Goal: Check status: Check status

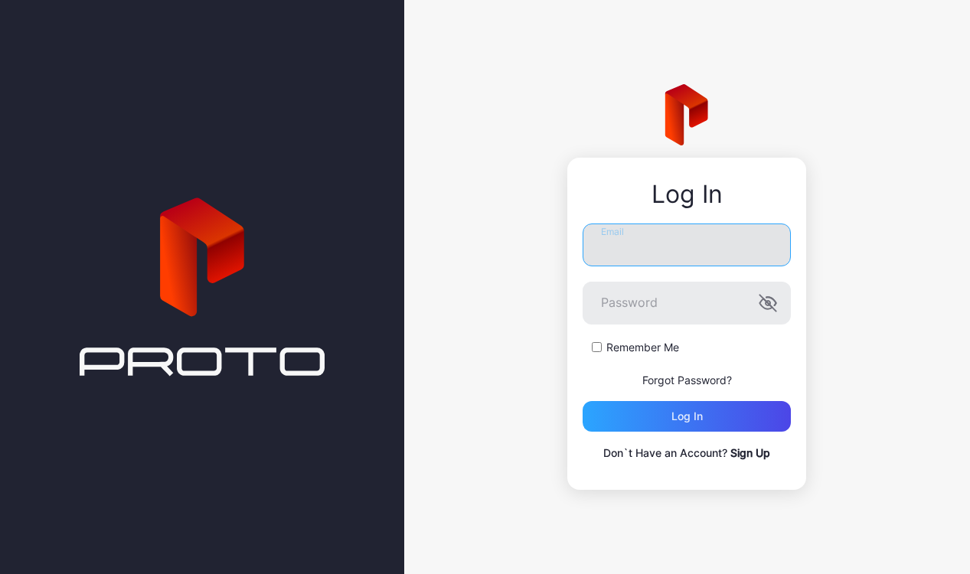
click at [713, 240] on input "Email" at bounding box center [686, 245] width 208 height 43
type input "**********"
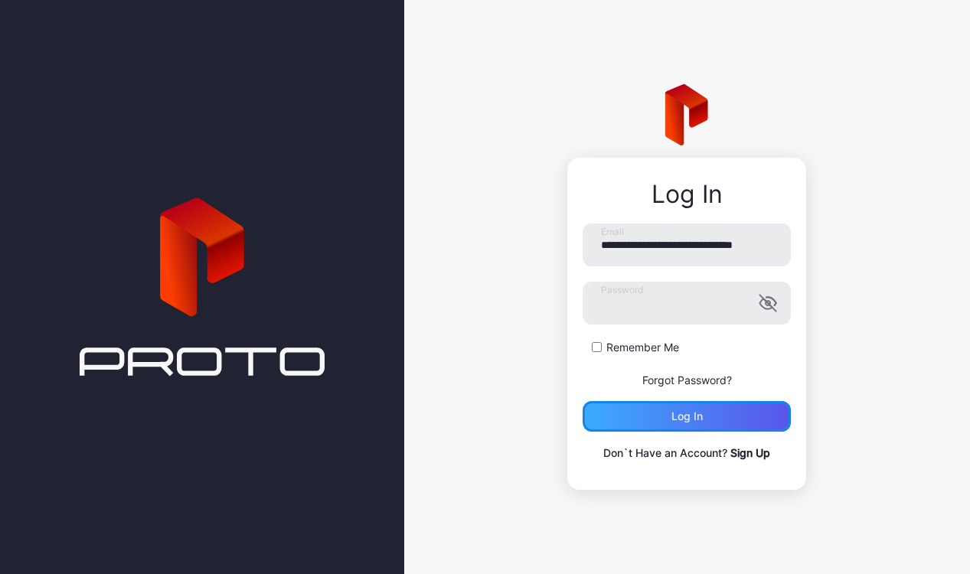
click at [644, 403] on div "Log in" at bounding box center [686, 416] width 208 height 31
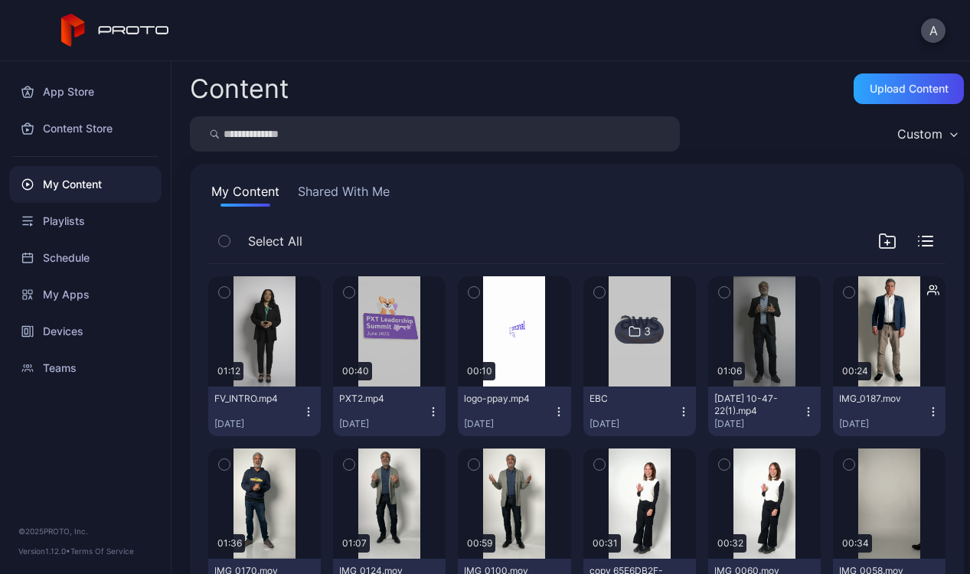
click at [671, 288] on img at bounding box center [640, 331] width 62 height 110
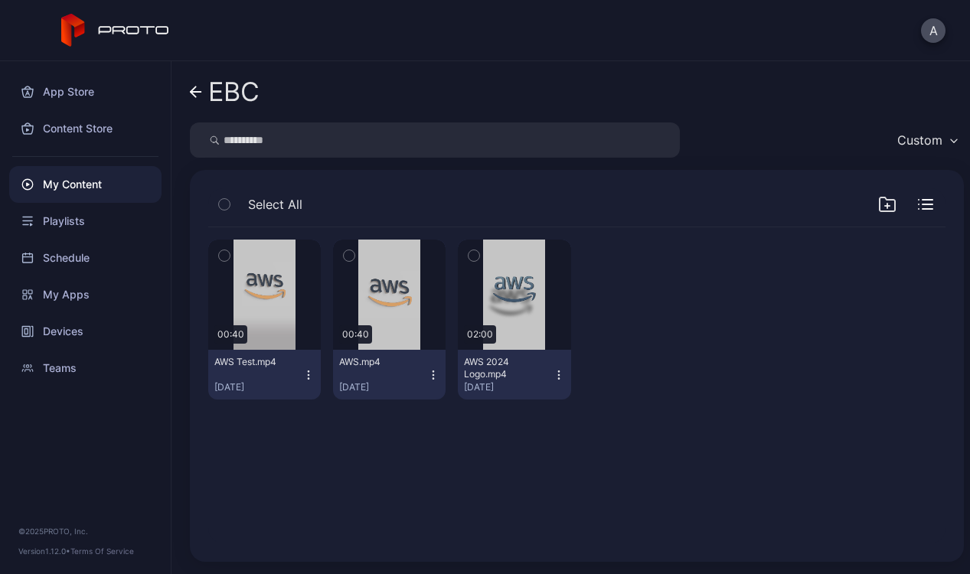
click at [315, 376] on icon "button" at bounding box center [308, 375] width 12 height 12
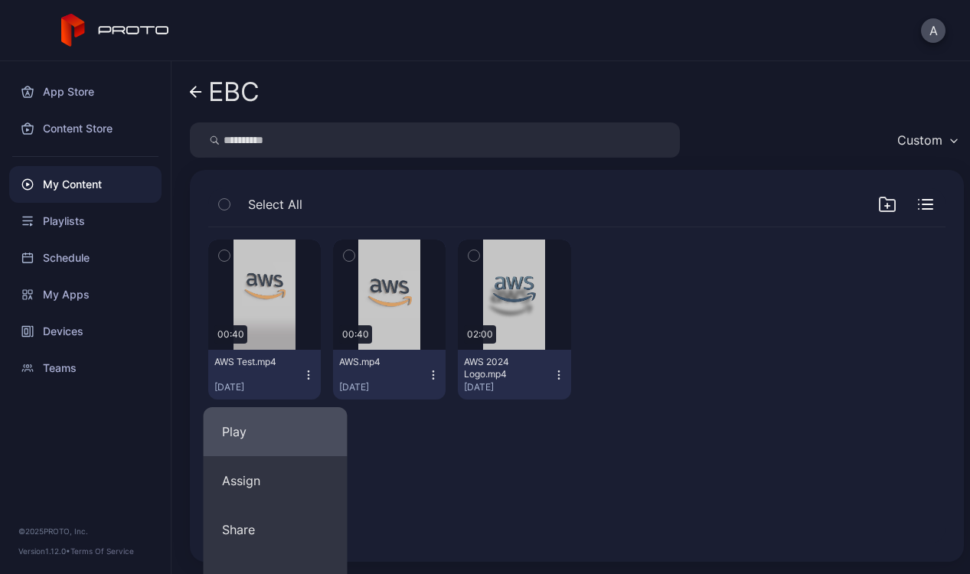
click at [291, 429] on button "Play" at bounding box center [276, 431] width 144 height 49
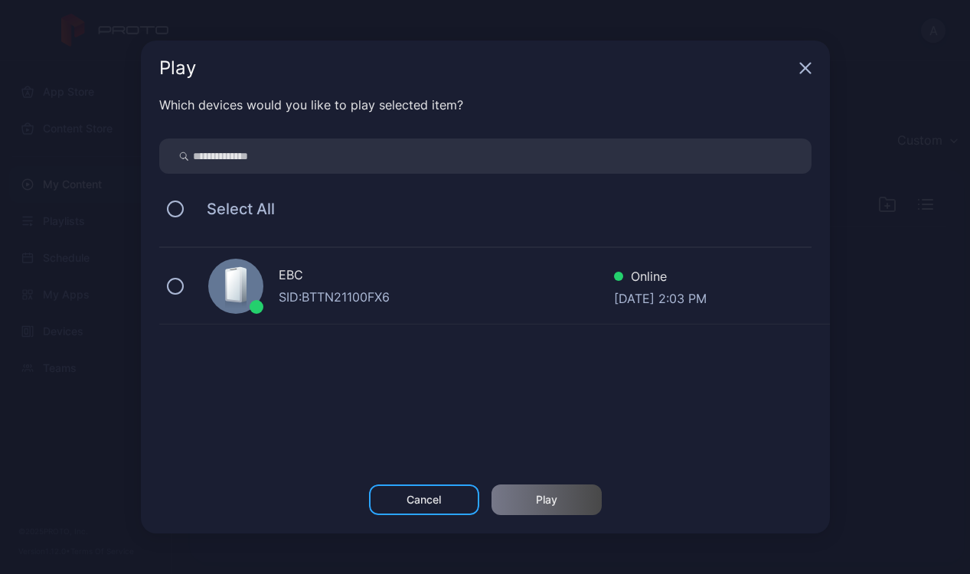
click at [220, 306] on div at bounding box center [235, 286] width 55 height 55
click at [527, 510] on div "Play" at bounding box center [546, 500] width 110 height 31
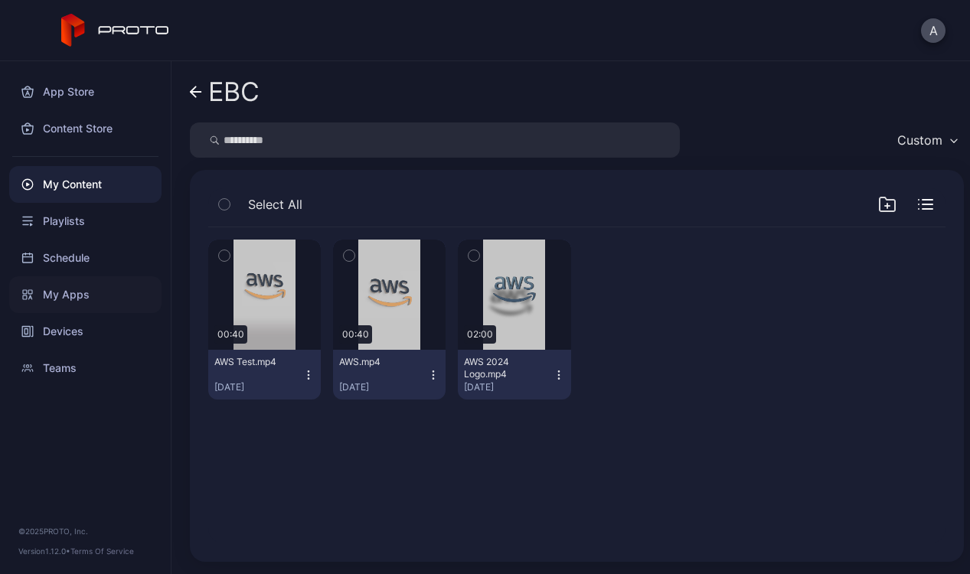
click at [72, 296] on div "My Apps" at bounding box center [85, 294] width 152 height 37
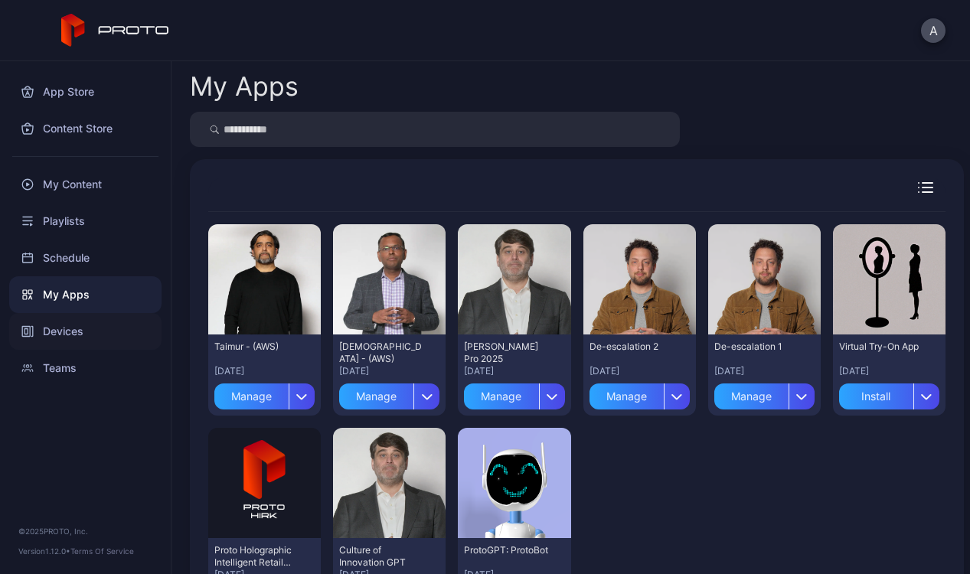
click at [80, 328] on div "Devices" at bounding box center [85, 331] width 152 height 37
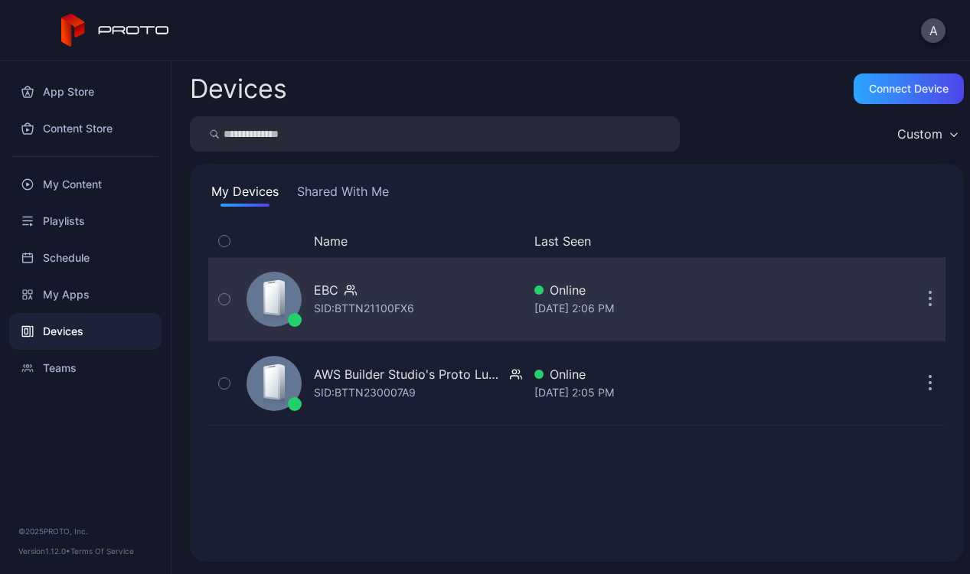
click at [462, 296] on div "EBC SID: BTTN21100FX6" at bounding box center [381, 299] width 282 height 77
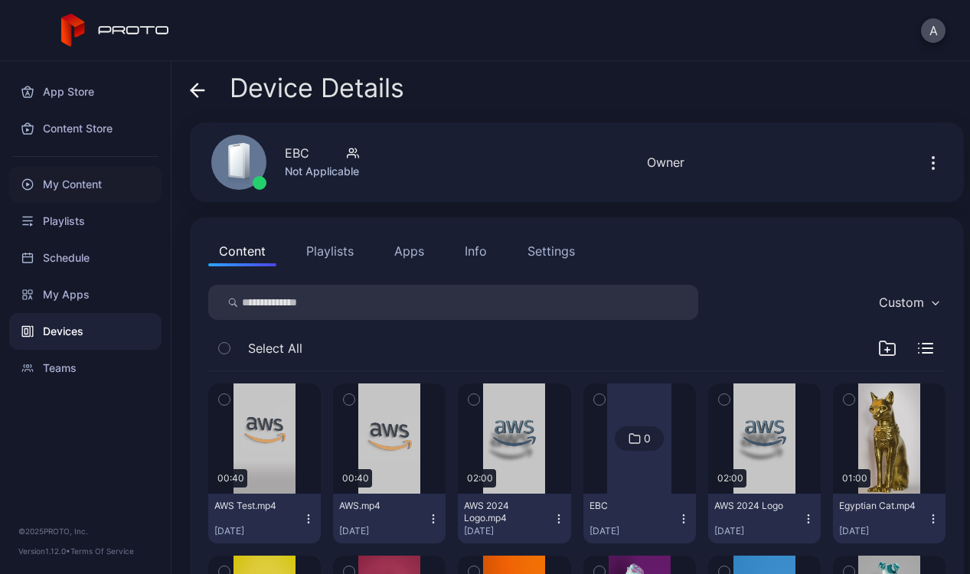
click at [105, 191] on div "My Content" at bounding box center [85, 184] width 152 height 37
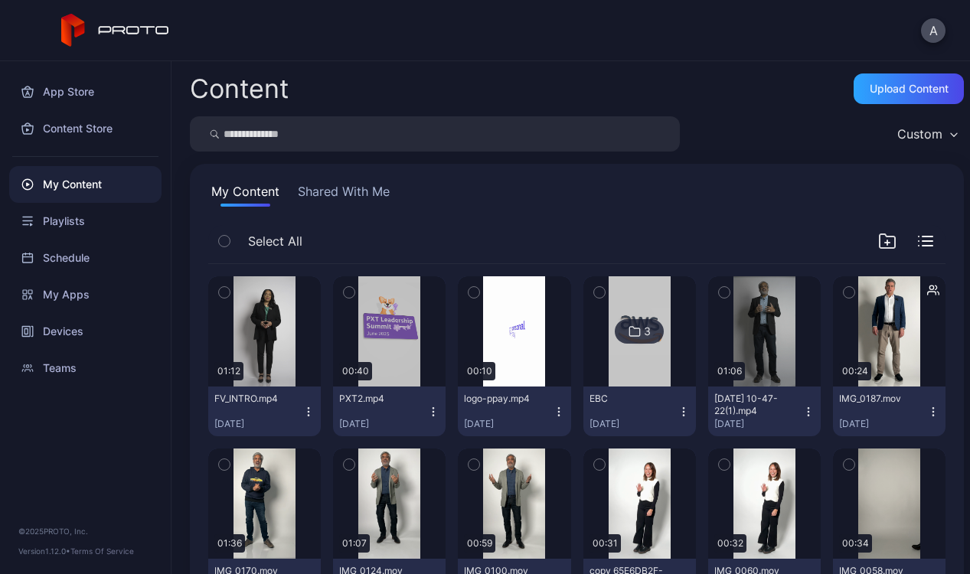
click at [671, 367] on img at bounding box center [640, 331] width 62 height 110
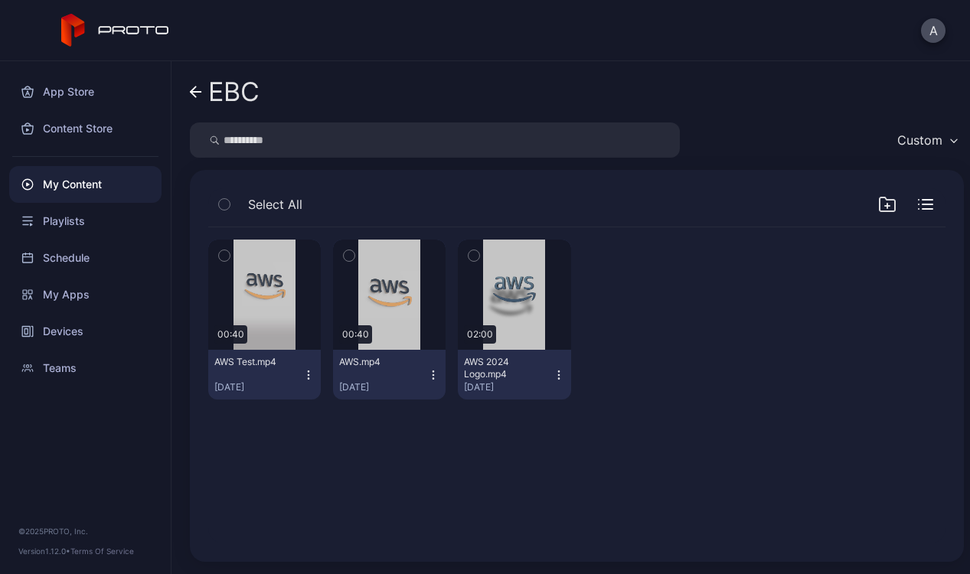
click at [315, 373] on icon "button" at bounding box center [308, 375] width 12 height 12
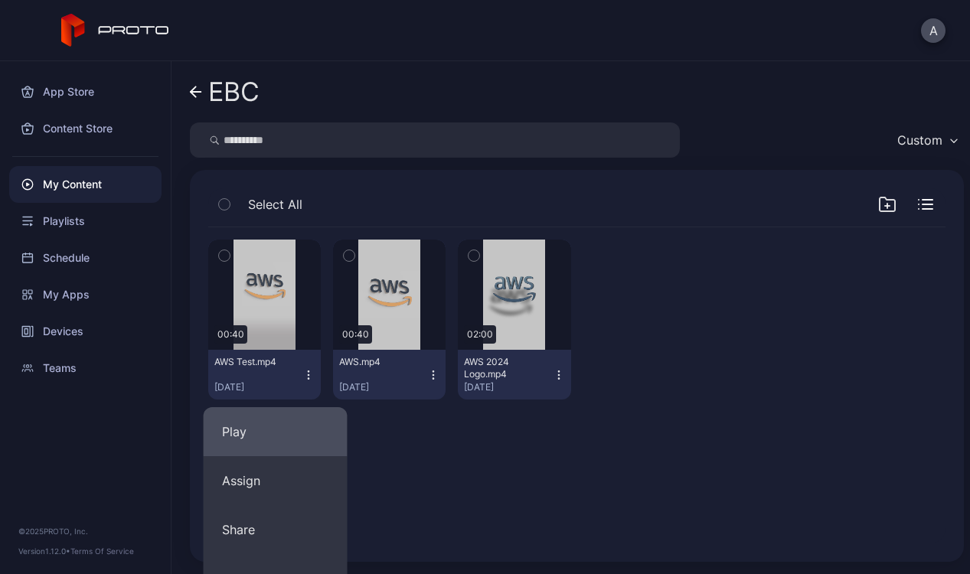
click at [308, 423] on button "Play" at bounding box center [276, 431] width 144 height 49
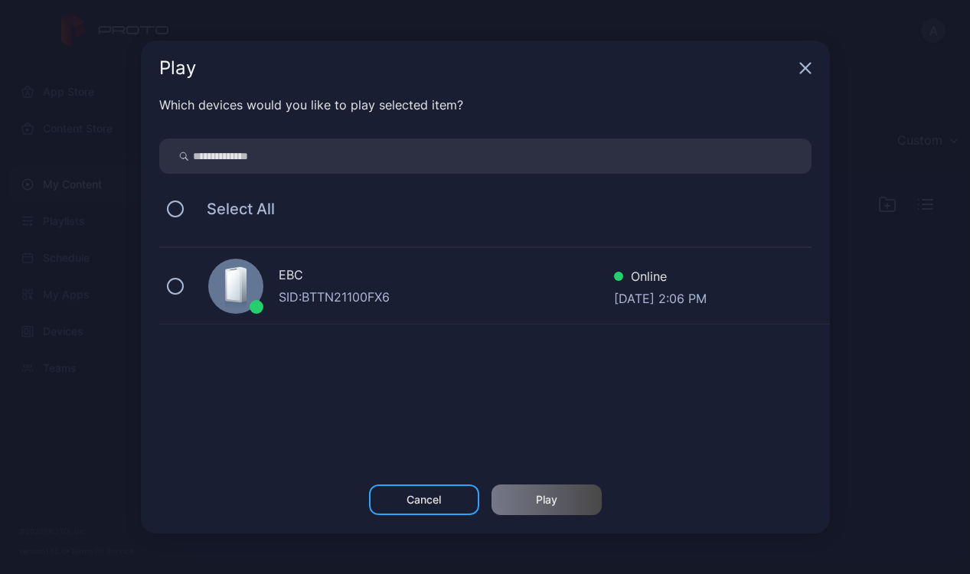
click at [364, 259] on div "EBC SID: BTTN21100FX6 Online [DATE] 2:06 PM" at bounding box center [494, 286] width 671 height 77
click at [566, 500] on div "Play" at bounding box center [546, 500] width 110 height 31
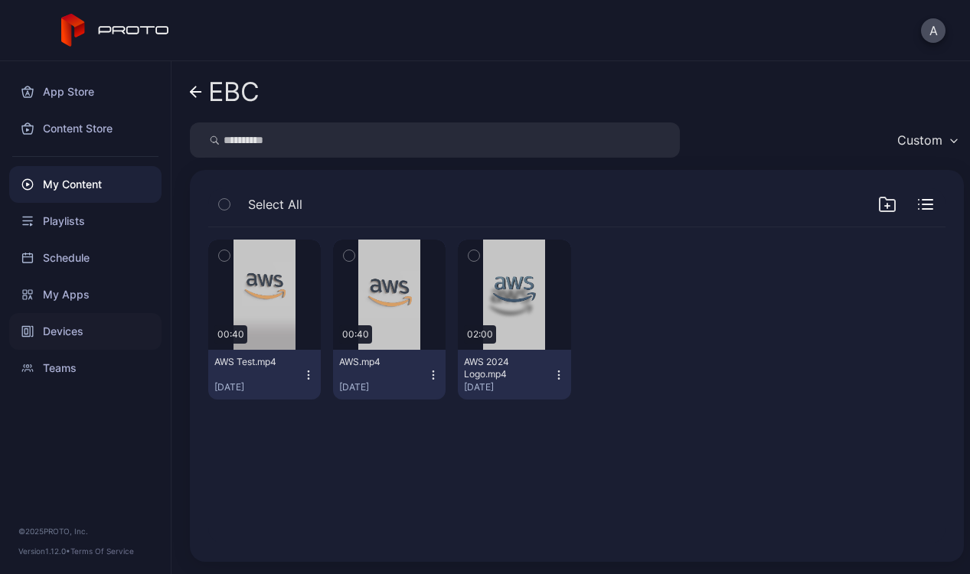
click at [85, 330] on div "Devices" at bounding box center [85, 331] width 152 height 37
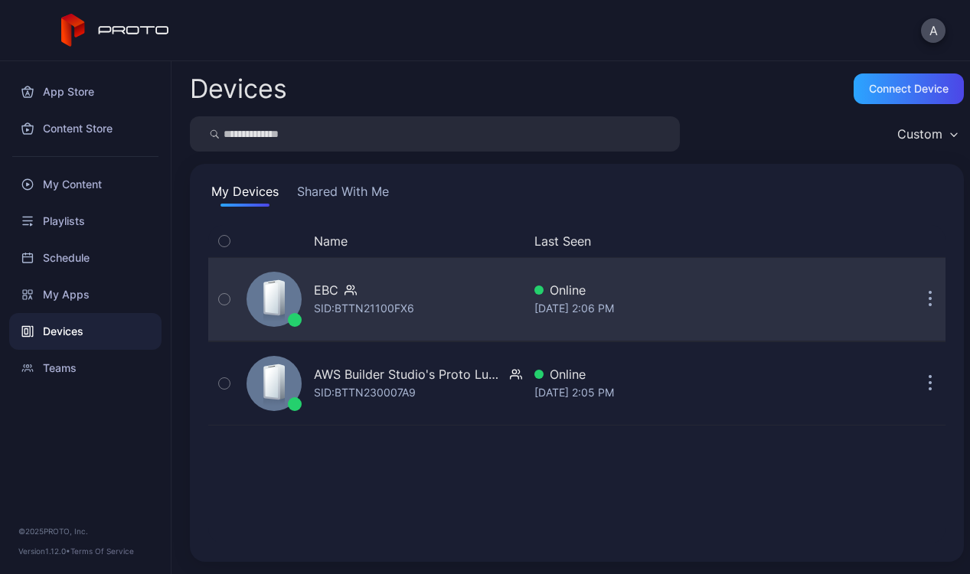
click at [387, 301] on div "SID: BTTN21100FX6" at bounding box center [364, 308] width 100 height 18
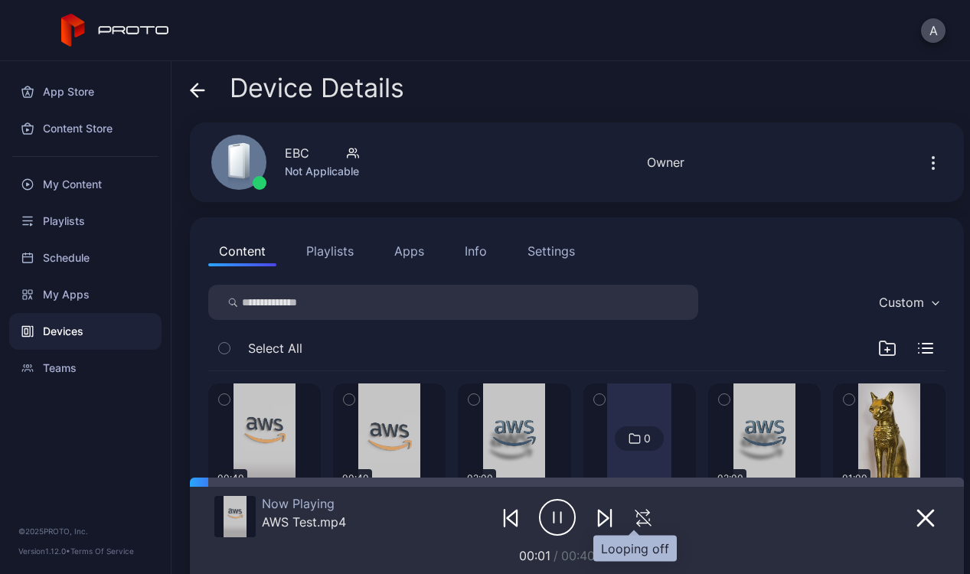
click at [646, 518] on button "button" at bounding box center [643, 517] width 34 height 21
